Goal: Information Seeking & Learning: Learn about a topic

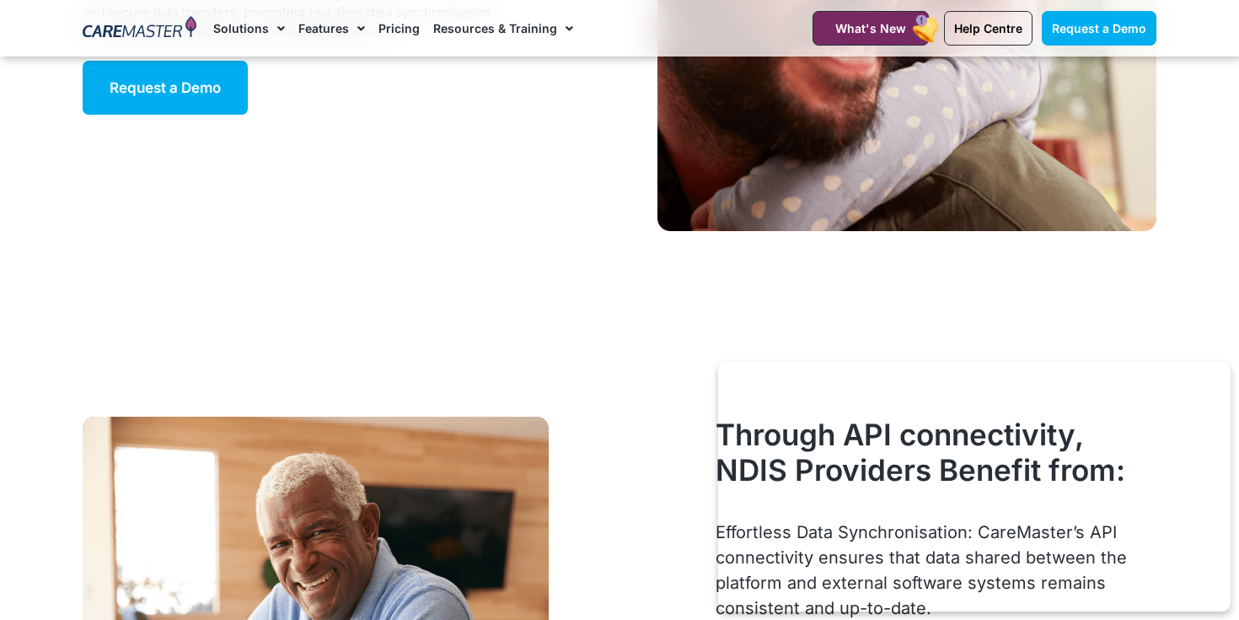
scroll to position [4158, 0]
